Goal: Feedback & Contribution: Submit feedback/report problem

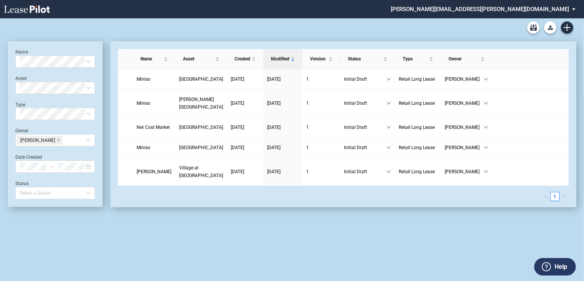
click at [561, 11] on md-select "patrick.bennison@brixmor.com Admin Area Settings Sign Out" at bounding box center [486, 8] width 192 height 17
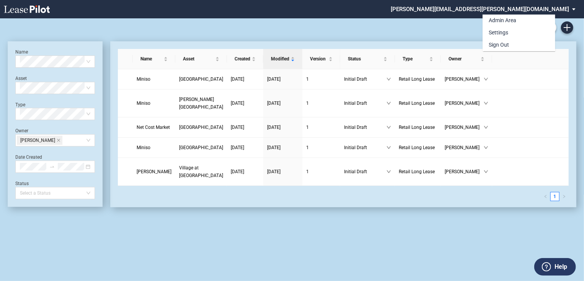
click at [427, 30] on md-backdrop at bounding box center [292, 140] width 584 height 281
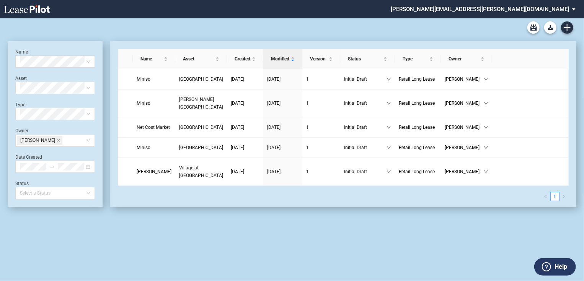
scroll to position [18, 0]
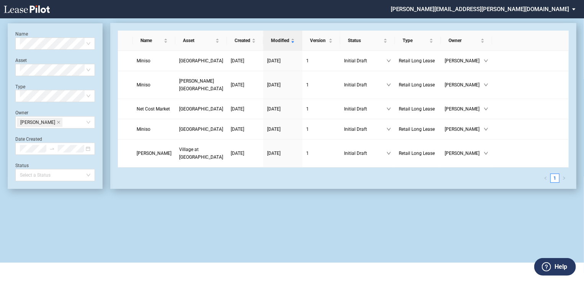
click at [571, 8] on md-select "[PERSON_NAME][EMAIL_ADDRESS][PERSON_NAME][DOMAIN_NAME]" at bounding box center [486, 8] width 192 height 17
click at [500, 21] on div "Admin Area" at bounding box center [494, 21] width 28 height 8
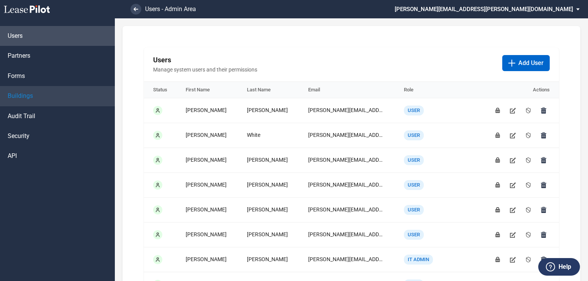
click at [10, 97] on span "Buildings" at bounding box center [20, 96] width 25 height 8
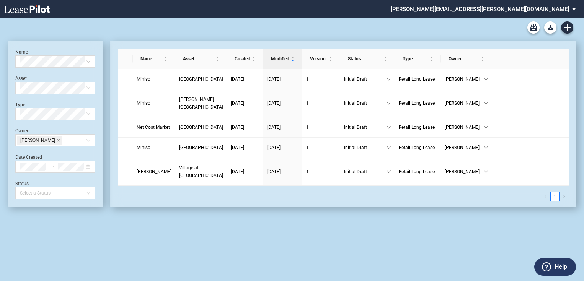
scroll to position [18, 0]
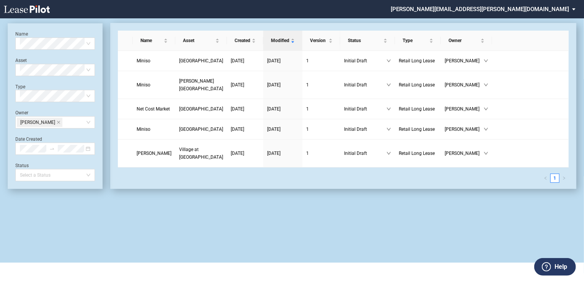
click at [572, 8] on md-select "patrick.bennison@brixmor.com Admin Area Settings Sign Out" at bounding box center [486, 8] width 192 height 17
click at [503, 19] on div "Admin Area" at bounding box center [502, 21] width 28 height 8
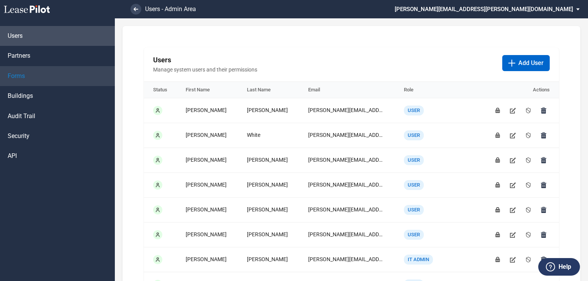
click at [21, 76] on span "Forms" at bounding box center [16, 76] width 17 height 8
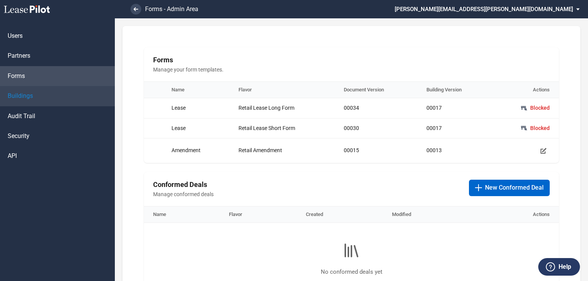
click at [20, 98] on span "Buildings" at bounding box center [20, 96] width 25 height 8
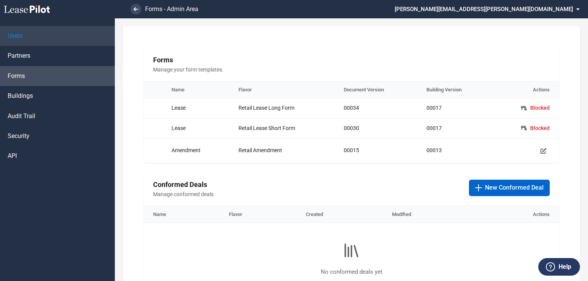
click at [24, 36] on link "Users" at bounding box center [57, 36] width 115 height 20
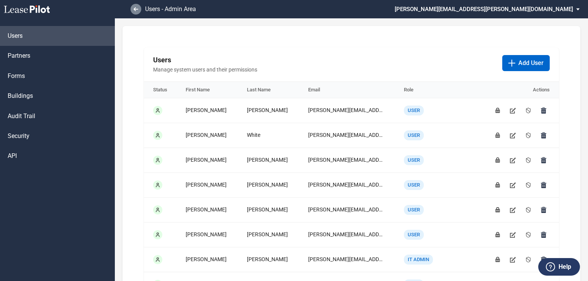
click at [138, 7] on icon at bounding box center [135, 9] width 5 height 4
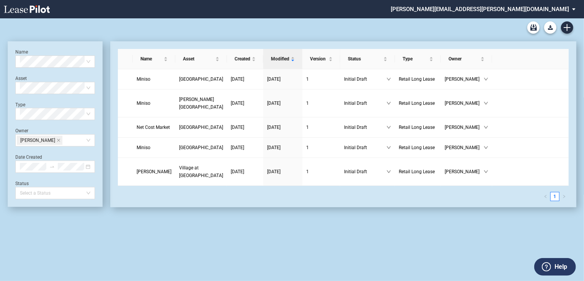
click at [551, 266] on icon at bounding box center [546, 266] width 9 height 9
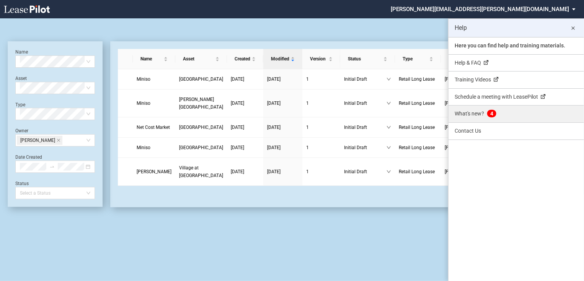
click at [477, 113] on span "What's new?" at bounding box center [468, 114] width 29 height 6
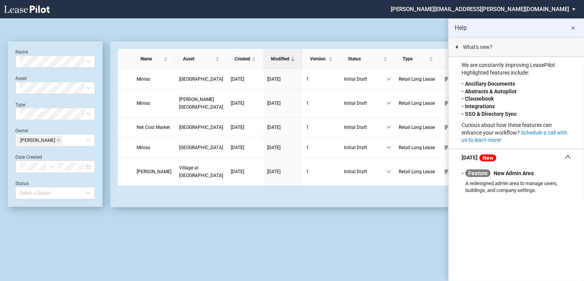
click at [456, 46] on div at bounding box center [456, 46] width 2 height 3
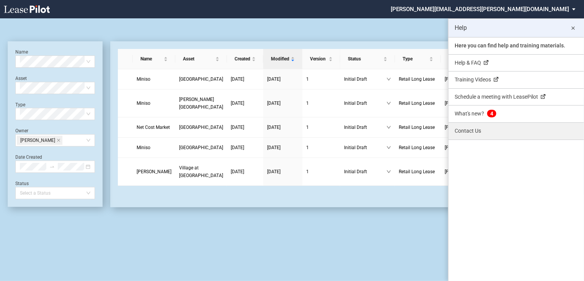
click at [462, 127] on link "Contact Us" at bounding box center [515, 131] width 135 height 17
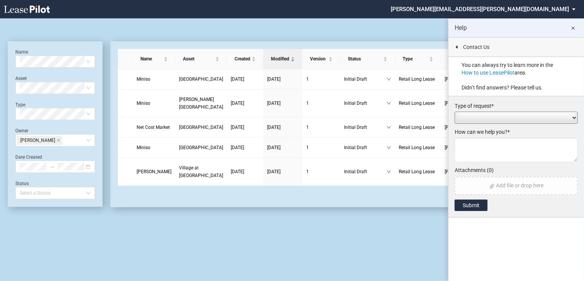
click at [474, 119] on select "Add / Change Asset Feature Request Formatting Issue Language Revisions Add New …" at bounding box center [515, 118] width 123 height 12
select select "other_problem"
click at [454, 112] on select "Add / Change Asset Feature Request Formatting Issue Language Revisions Add New …" at bounding box center [515, 118] width 123 height 12
click at [471, 142] on textarea at bounding box center [515, 150] width 123 height 24
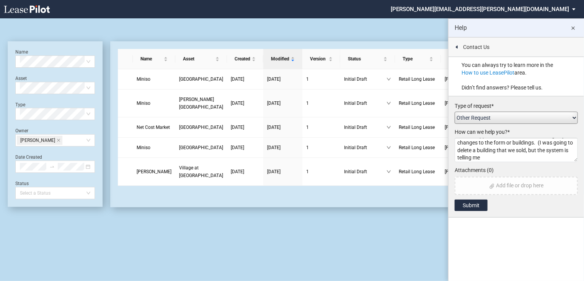
drag, startPoint x: 535, startPoint y: 151, endPoint x: 537, endPoint y: 158, distance: 6.8
click at [537, 158] on textarea "FYI --- It appears I'm blocked from making any changes to the form or buildings…" at bounding box center [515, 150] width 123 height 24
drag, startPoint x: 538, startPoint y: 148, endPoint x: 542, endPoint y: 156, distance: 8.6
click at [542, 156] on textarea "FYI --- It appears I'm blocked from making any changes to the form or buildings…" at bounding box center [515, 150] width 123 height 24
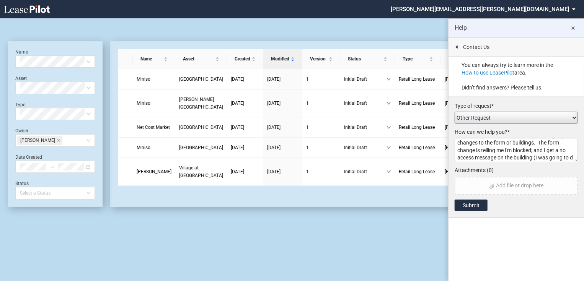
scroll to position [13, 0]
type textarea "FYI --- It appears I'm blocked from making any changes to the form or buildings…"
click at [473, 203] on button "Submit" at bounding box center [470, 205] width 33 height 11
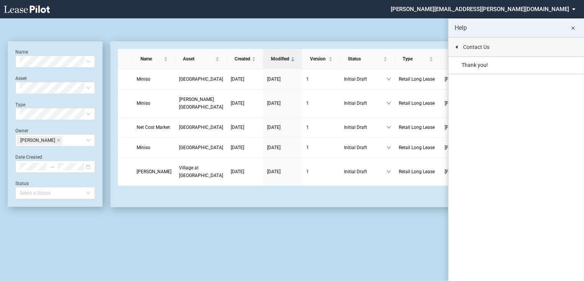
click at [573, 28] on md-icon "close" at bounding box center [572, 28] width 9 height 9
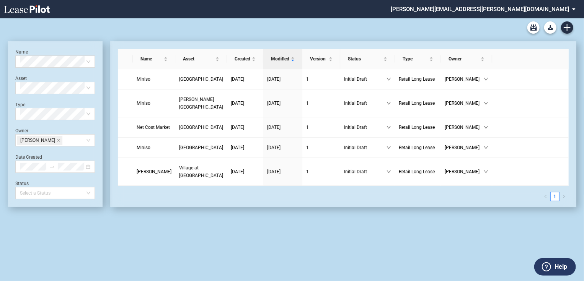
click at [38, 8] on icon at bounding box center [27, 9] width 46 height 8
